Goal: Navigation & Orientation: Find specific page/section

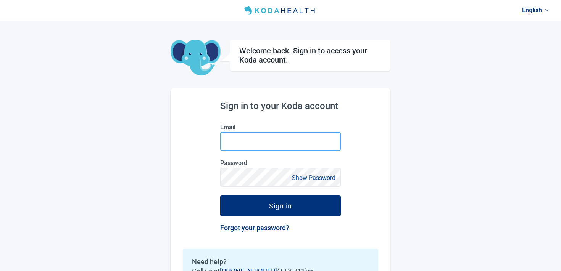
click at [226, 137] on input "Email" at bounding box center [280, 141] width 121 height 19
type input "**********"
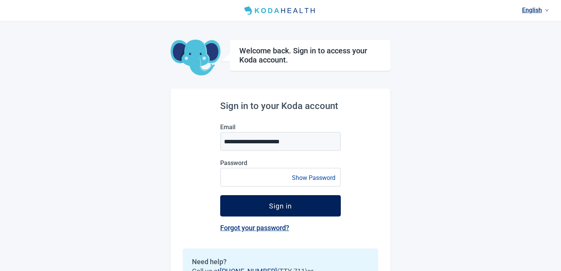
click at [250, 200] on button "Sign in" at bounding box center [280, 205] width 121 height 21
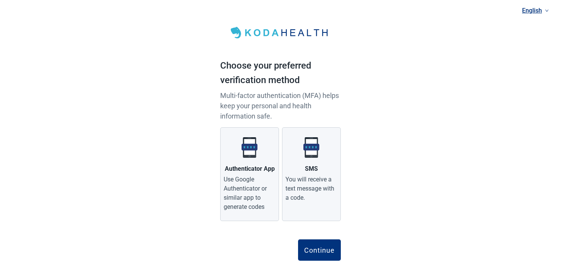
click at [250, 200] on div "Use Google Authenticator or similar app to generate codes" at bounding box center [250, 193] width 52 height 37
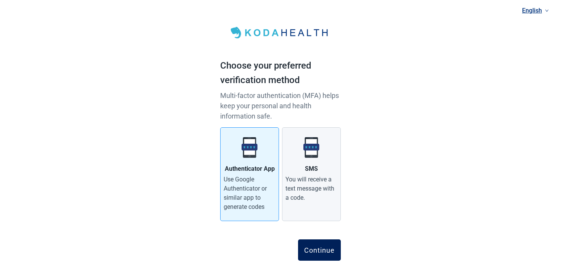
click at [322, 258] on button "Continue" at bounding box center [319, 250] width 43 height 21
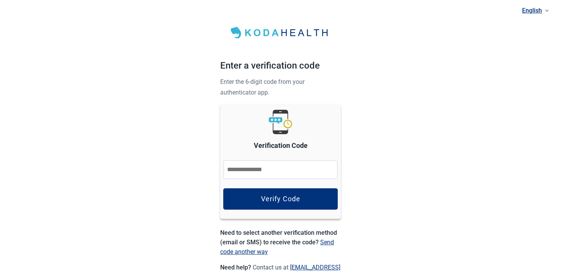
click at [296, 176] on input "Verification Code" at bounding box center [280, 169] width 115 height 19
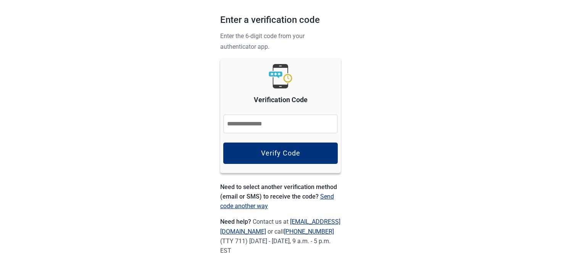
scroll to position [48, 0]
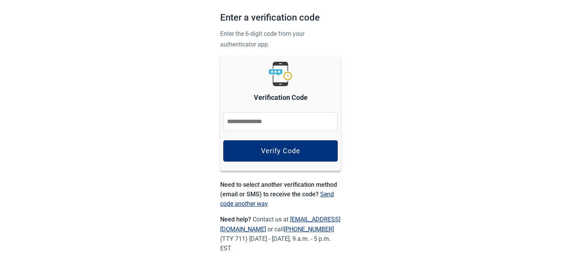
click at [285, 116] on input "Verification Code" at bounding box center [280, 121] width 115 height 19
type input "******"
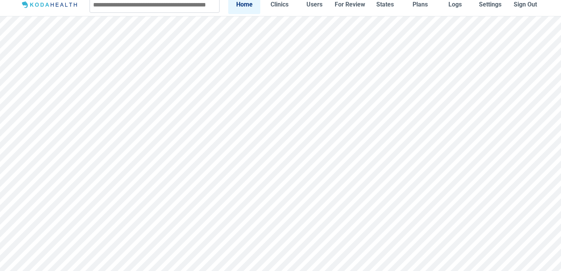
scroll to position [7, 0]
click at [275, 11] on link "Clinics" at bounding box center [279, 4] width 32 height 19
click at [311, 5] on link "Users" at bounding box center [314, 4] width 32 height 19
click at [340, 4] on link "For Review" at bounding box center [350, 4] width 32 height 19
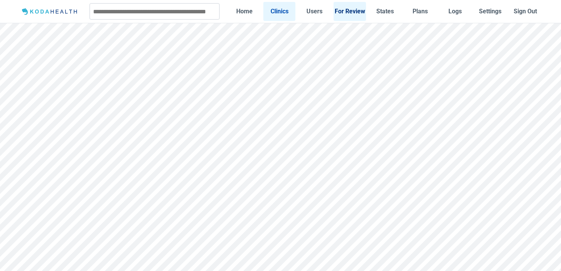
click at [294, 13] on link "Clinics" at bounding box center [279, 11] width 32 height 19
click at [337, 13] on link "For Review" at bounding box center [350, 11] width 32 height 19
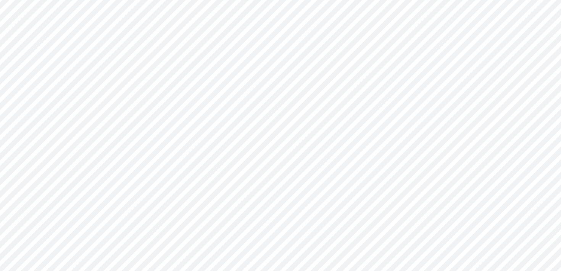
scroll to position [60, 0]
